Goal: Information Seeking & Learning: Learn about a topic

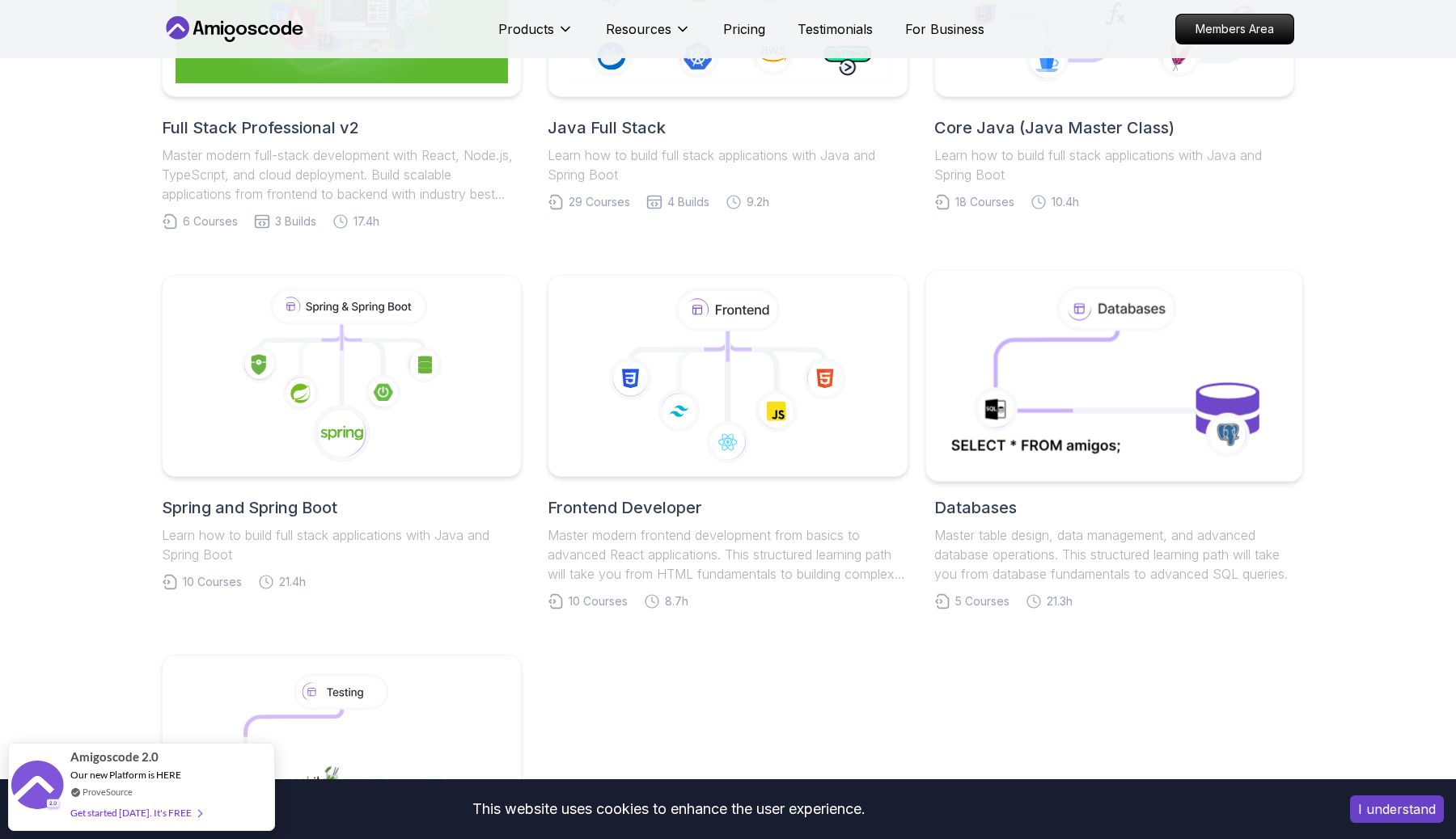
scroll to position [567, 0]
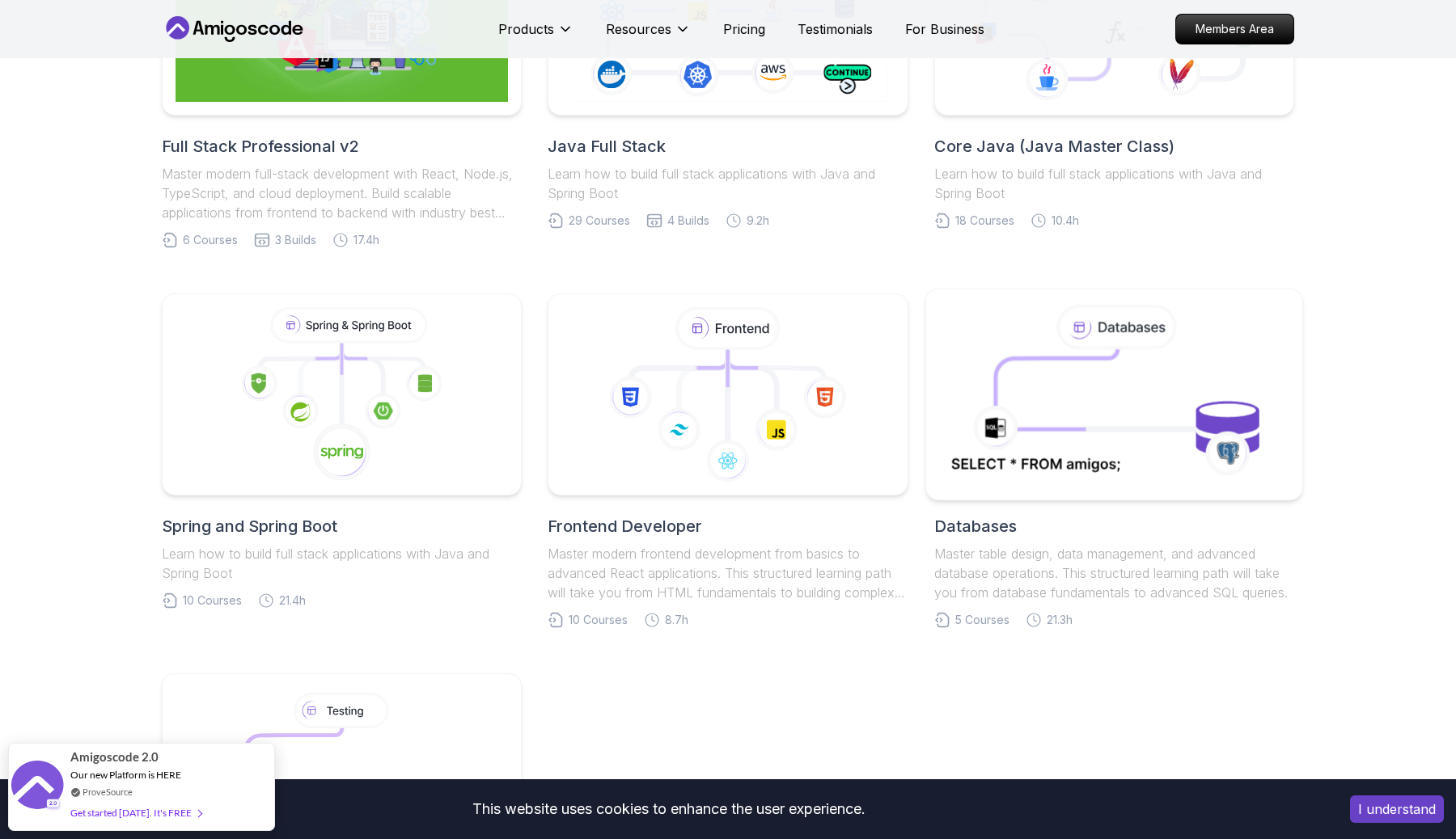
click at [1033, 302] on icon at bounding box center [1113, 394] width 341 height 184
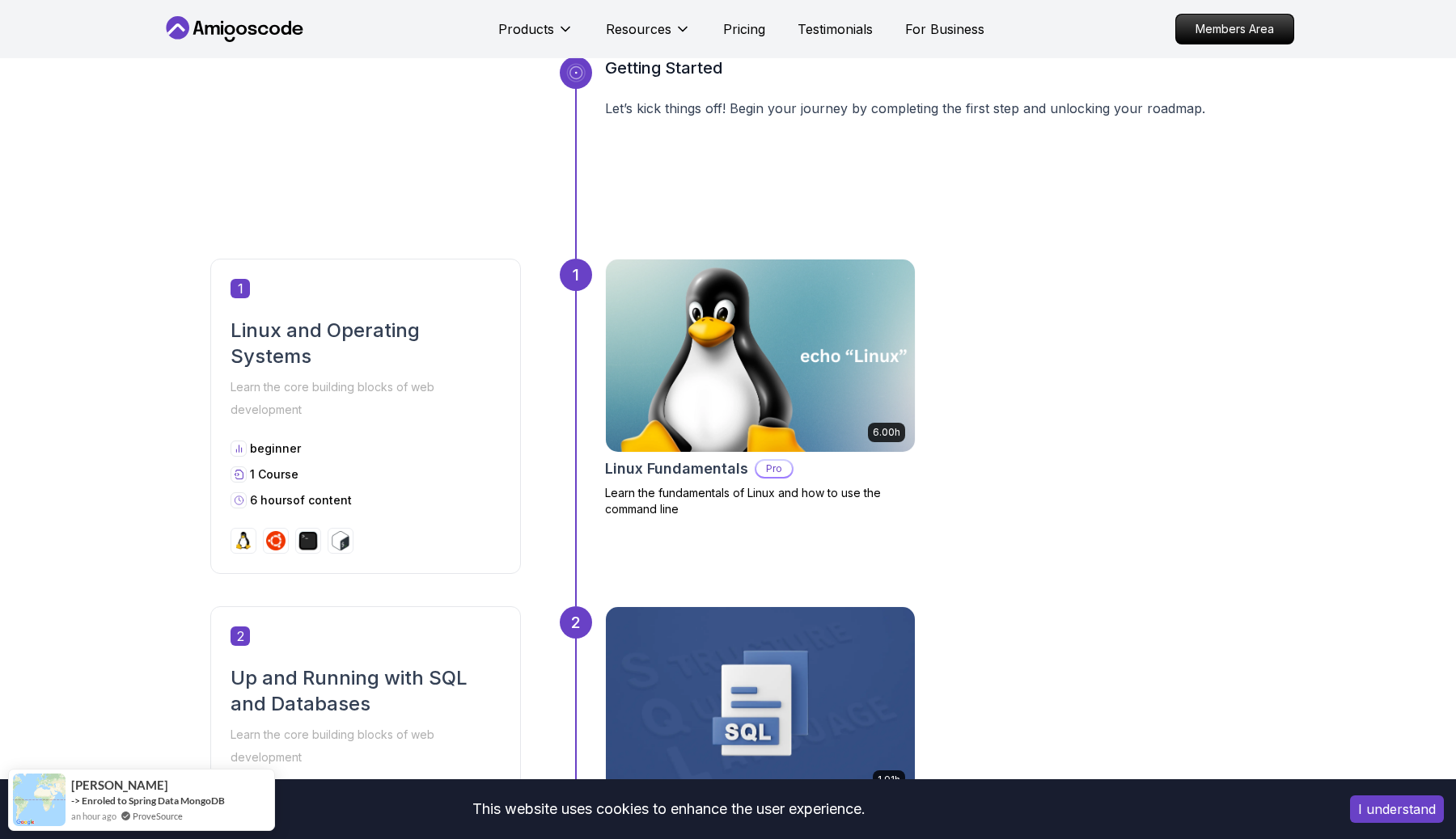
scroll to position [651, 0]
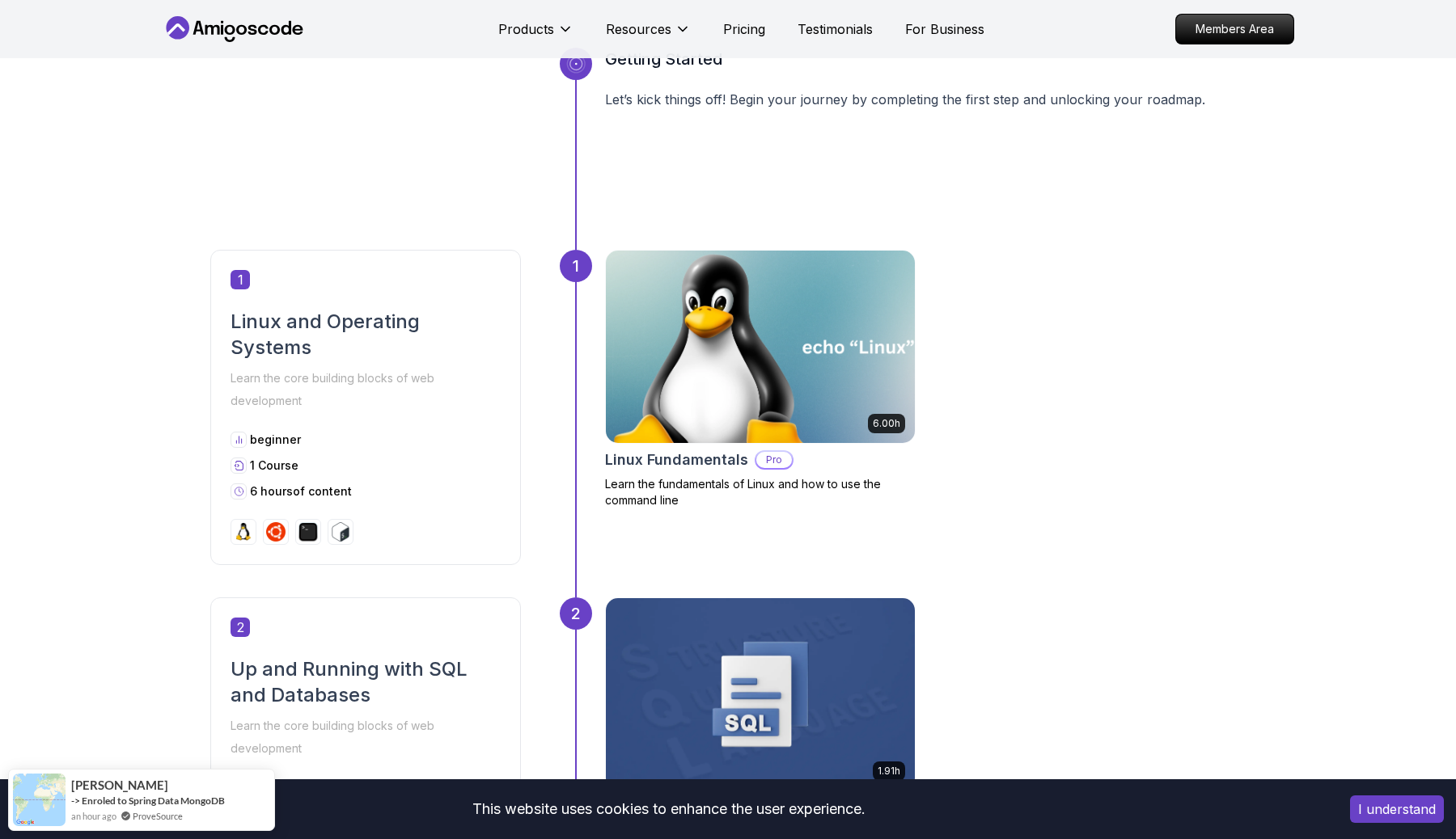
click at [788, 364] on img at bounding box center [760, 347] width 324 height 202
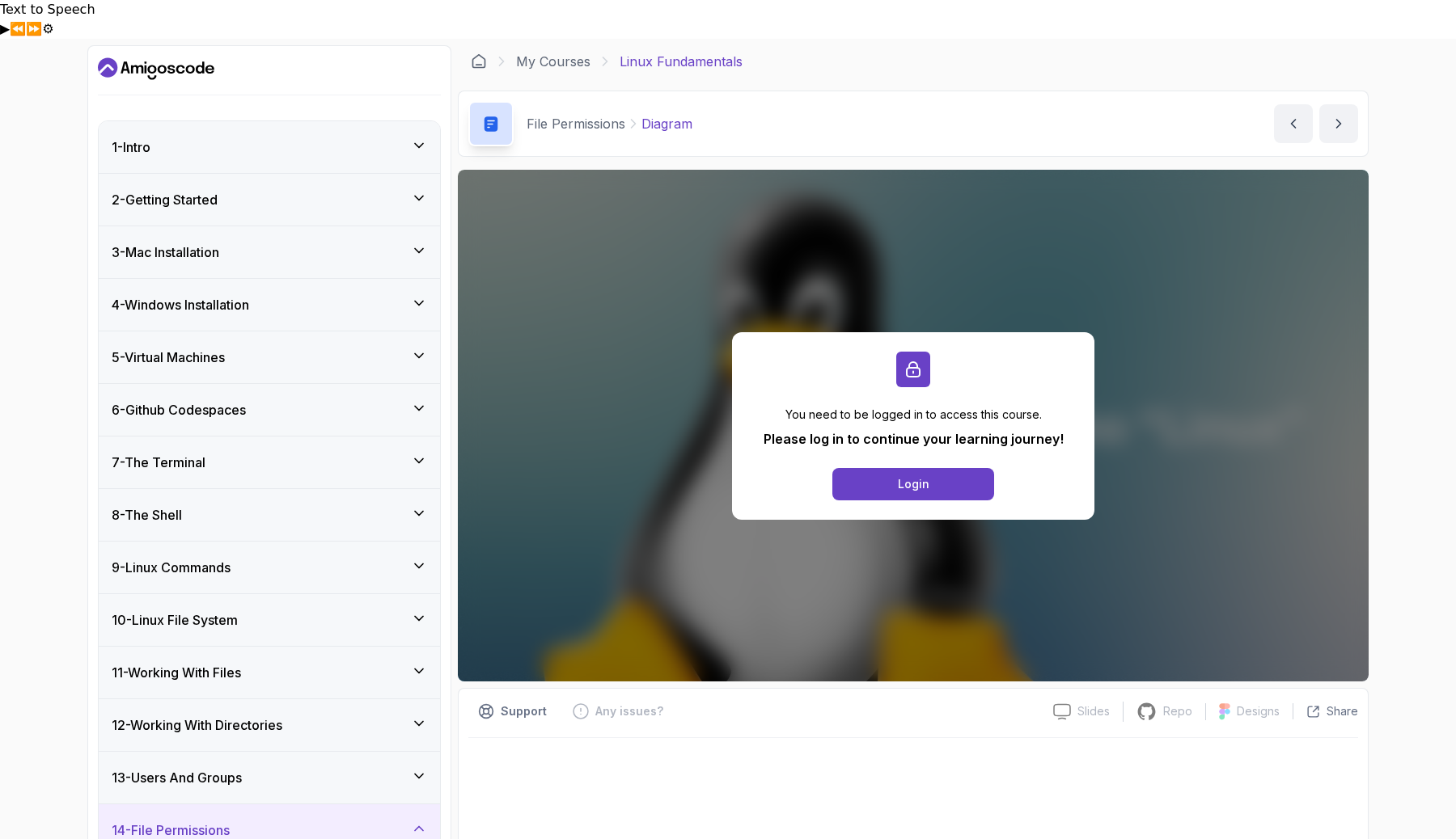
click at [181, 137] on div "1 - Intro" at bounding box center [269, 146] width 315 height 19
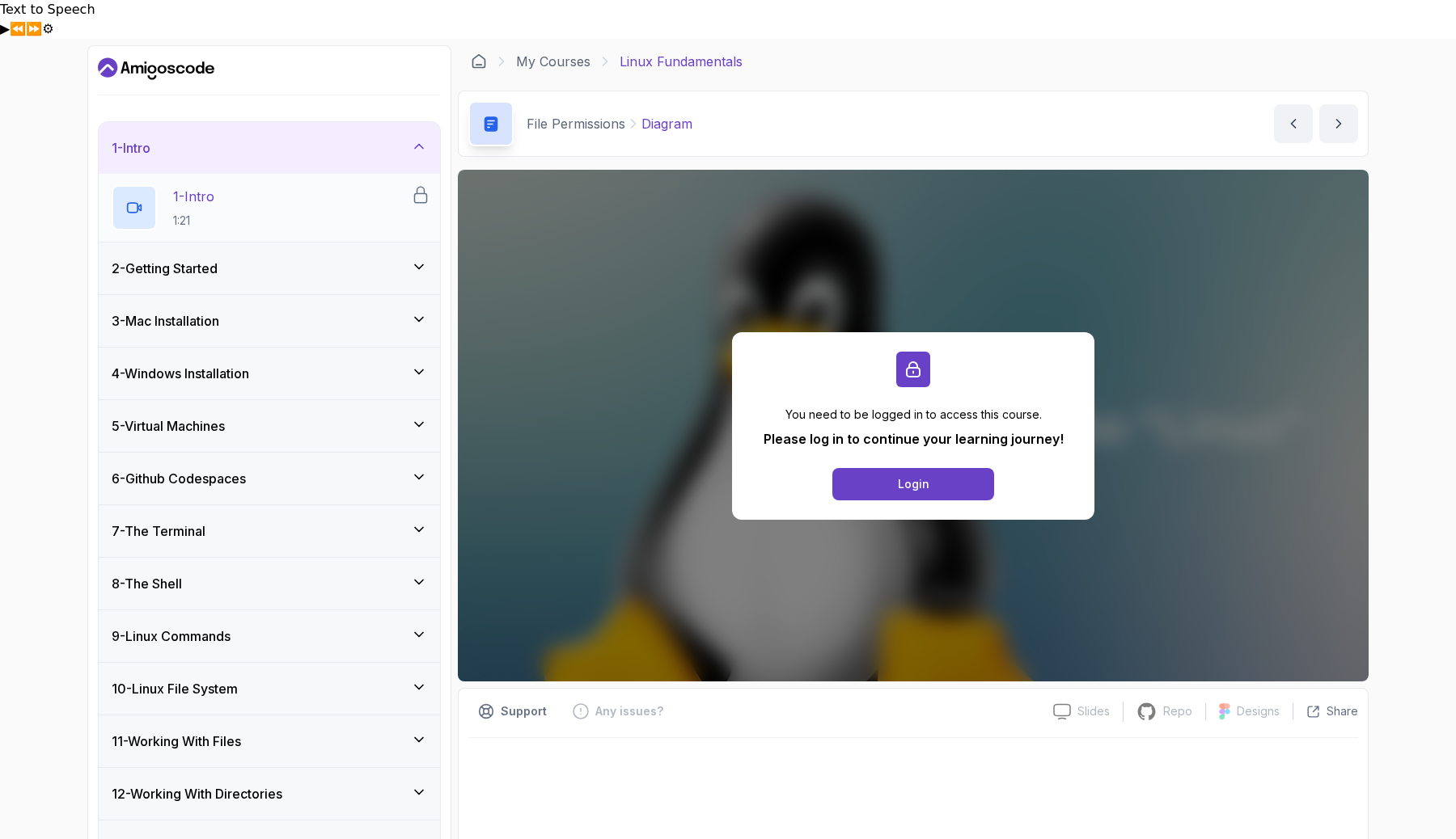
click at [196, 187] on p "1 - Intro" at bounding box center [193, 196] width 41 height 19
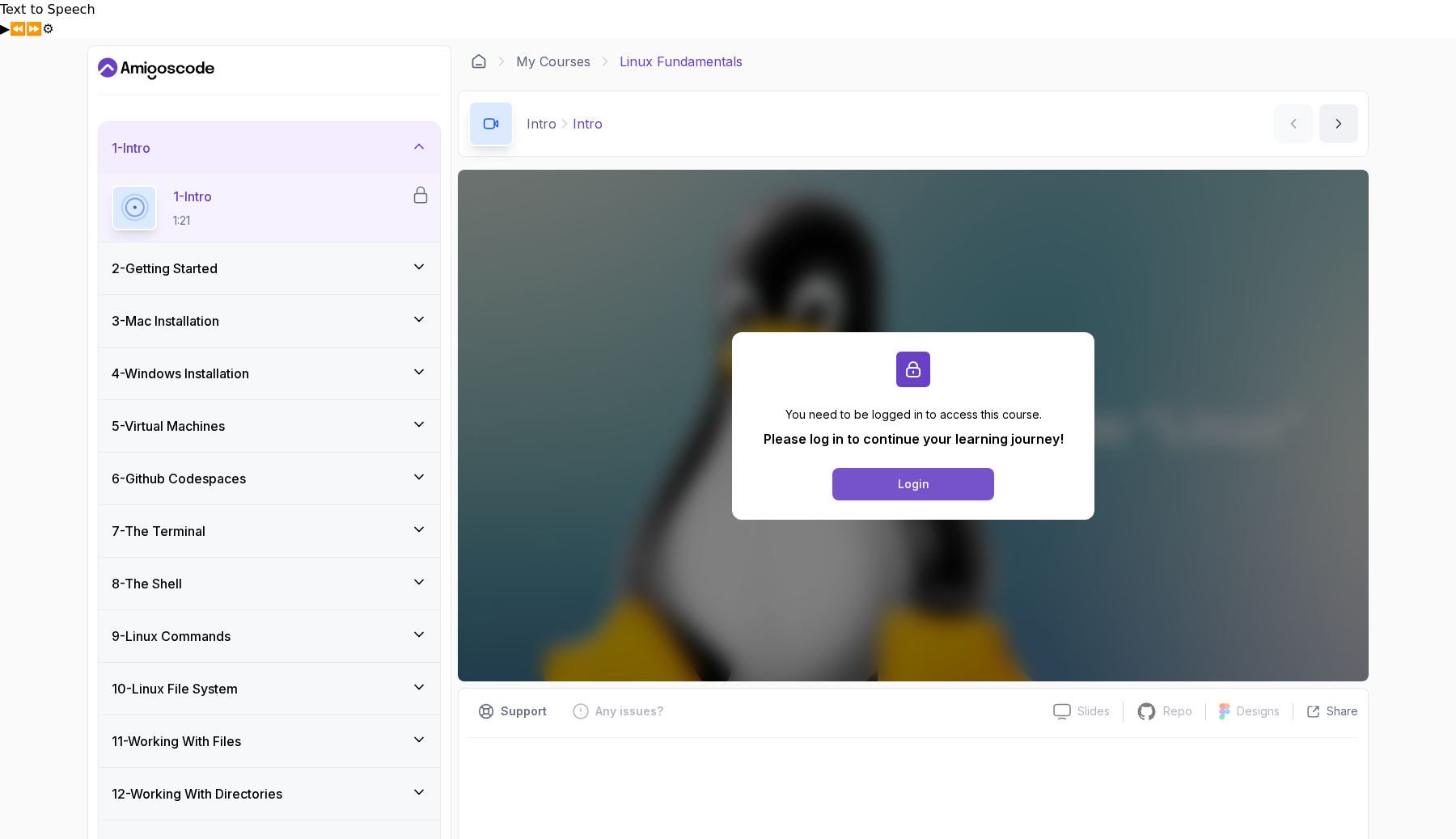
click at [885, 468] on button "Login" at bounding box center [913, 484] width 162 height 32
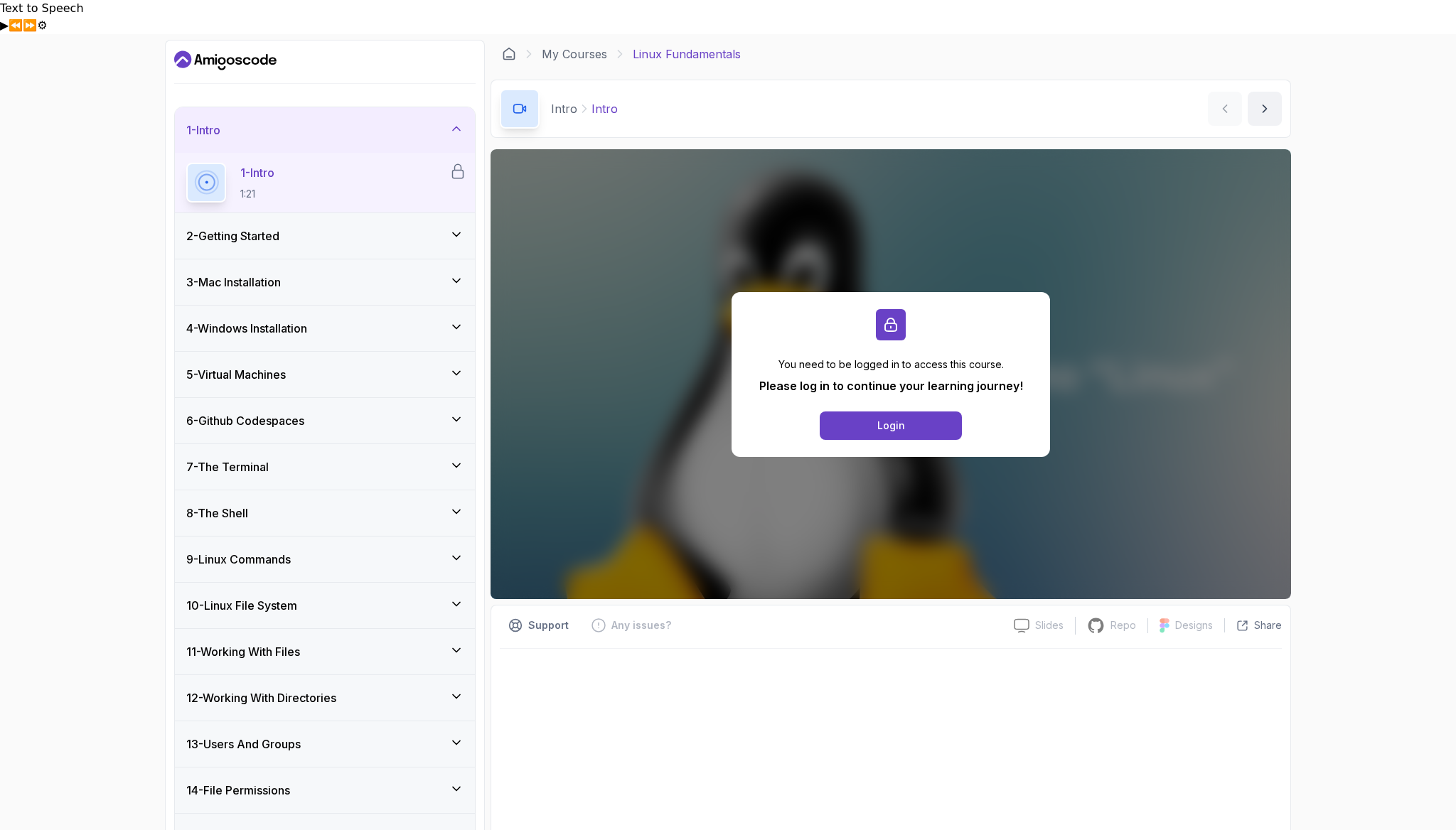
click at [284, 163] on div "1 - Intro 1:21" at bounding box center [317, 182] width 263 height 40
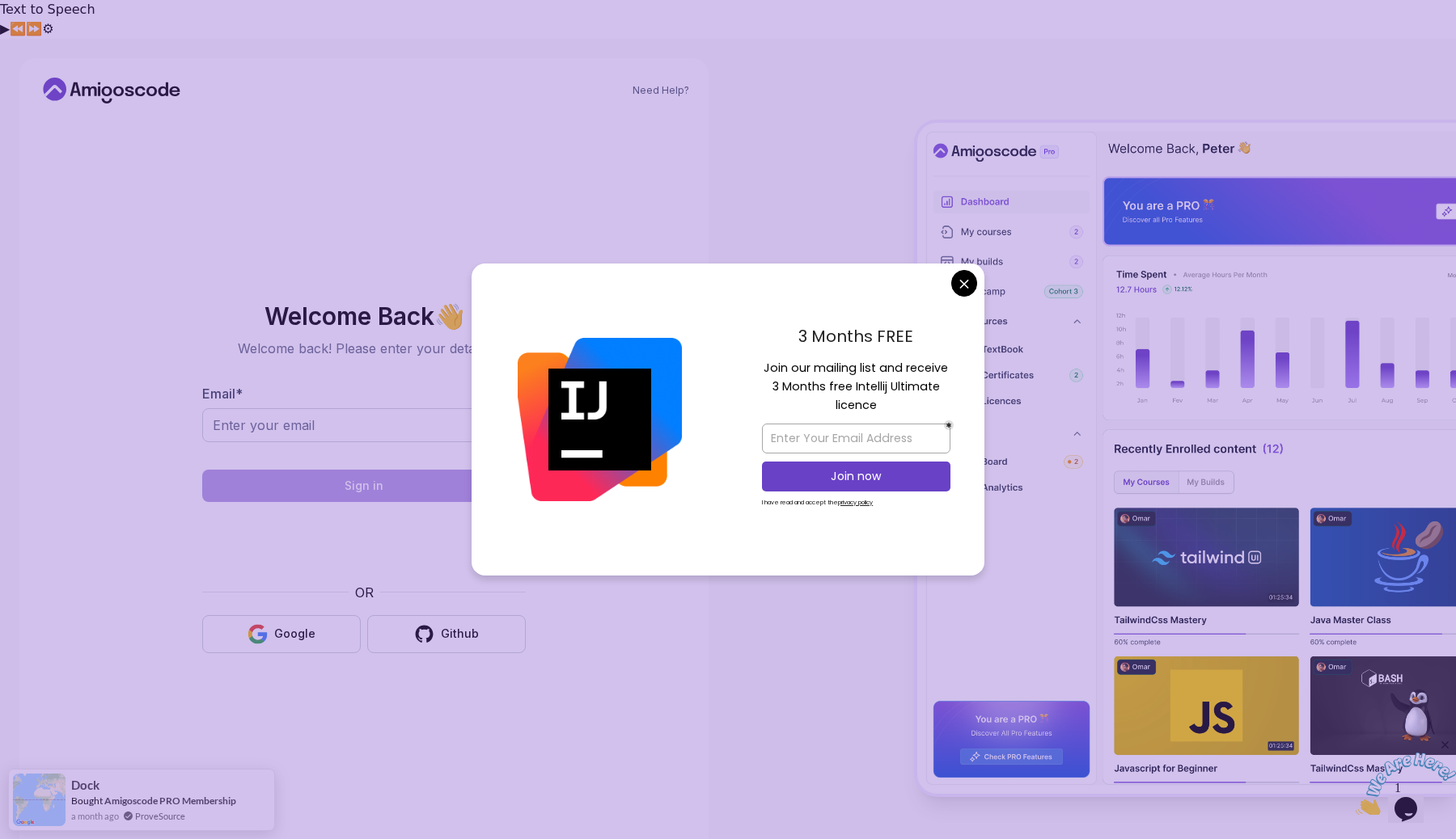
click at [961, 283] on body "Need Help? Welcome Back 👋 Welcome back! Please enter your details. Email * Sign…" at bounding box center [728, 458] width 1456 height 839
